Goal: Find specific page/section

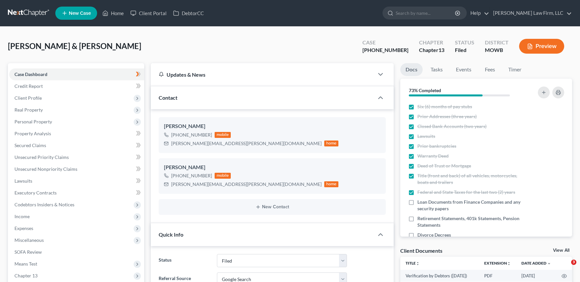
select select "3"
select select "4"
select select "0"
click at [16, 15] on link at bounding box center [29, 13] width 42 height 12
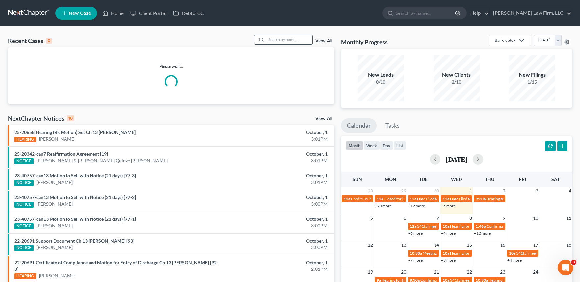
click at [274, 39] on input "search" at bounding box center [289, 40] width 46 height 10
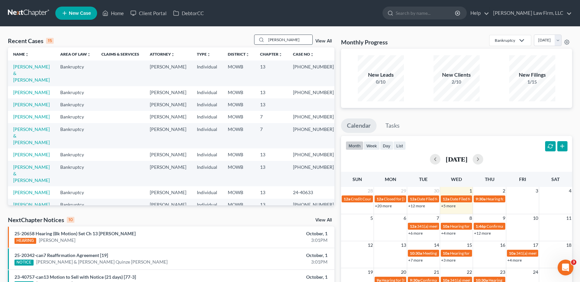
type input "[PERSON_NAME]"
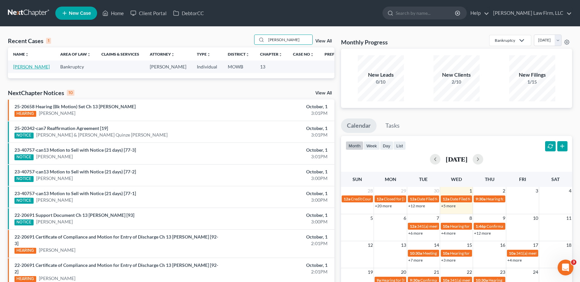
click at [30, 65] on link "[PERSON_NAME]" at bounding box center [31, 67] width 37 height 6
select select "4"
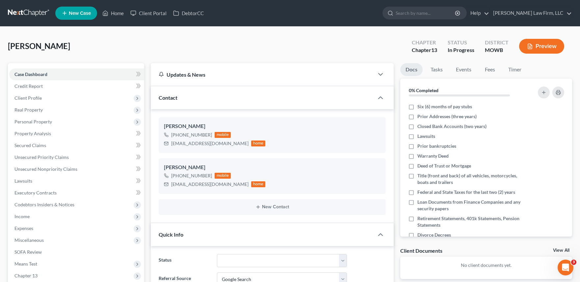
click at [33, 11] on link at bounding box center [29, 13] width 42 height 12
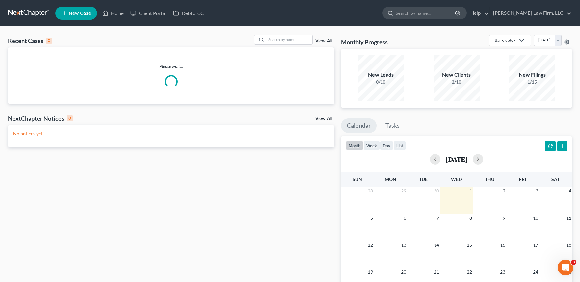
click at [447, 11] on input "search" at bounding box center [426, 13] width 60 height 12
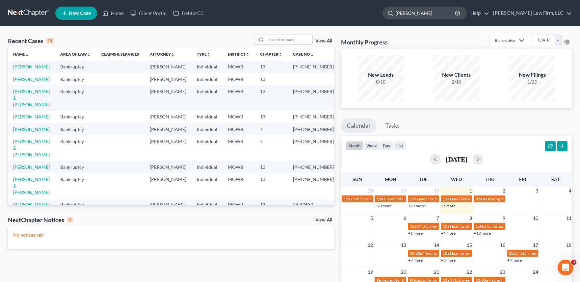
type input "swindell"
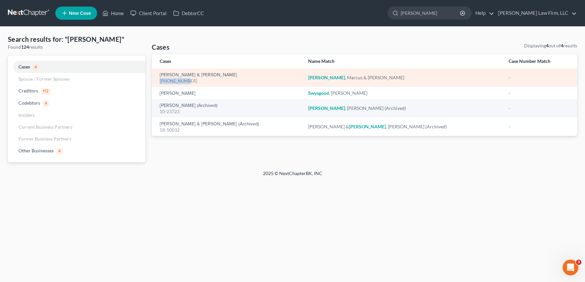
drag, startPoint x: 185, startPoint y: 80, endPoint x: 160, endPoint y: 80, distance: 25.0
click at [160, 80] on div "[PHONE_NUMBER]" at bounding box center [229, 81] width 138 height 6
copy div "[PHONE_NUMBER]"
